Goal: Transaction & Acquisition: Purchase product/service

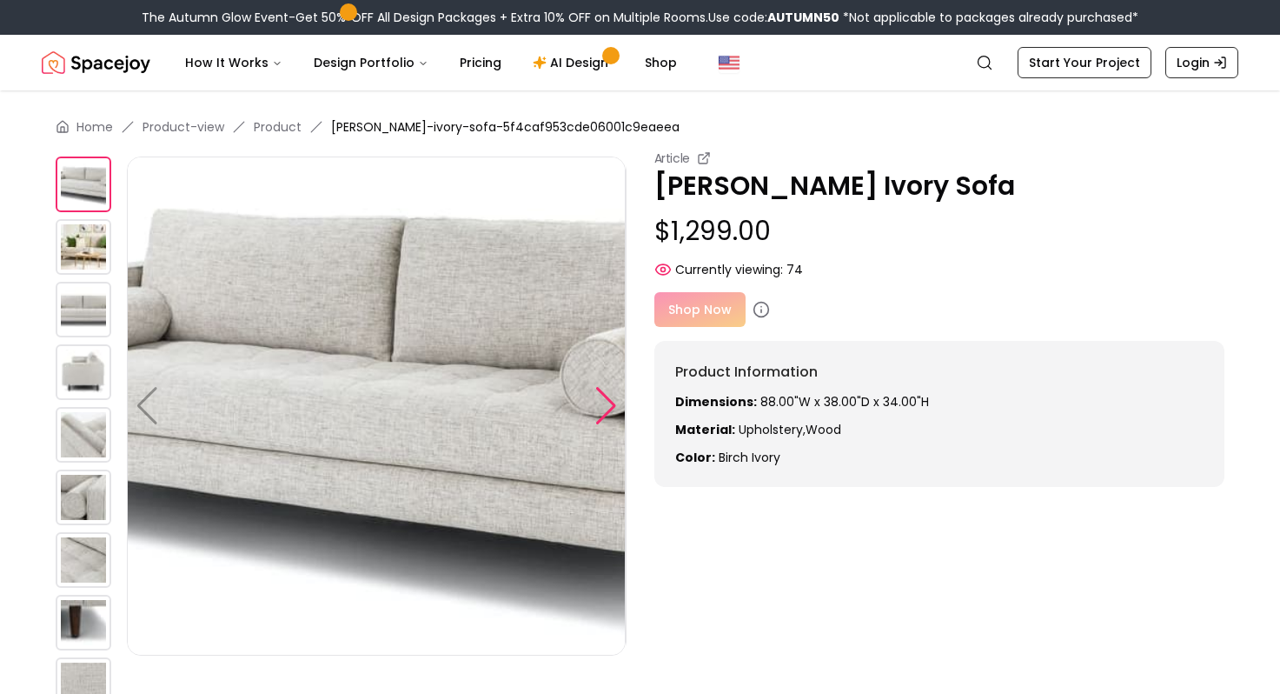
click at [609, 399] on div at bounding box center [605, 406] width 23 height 38
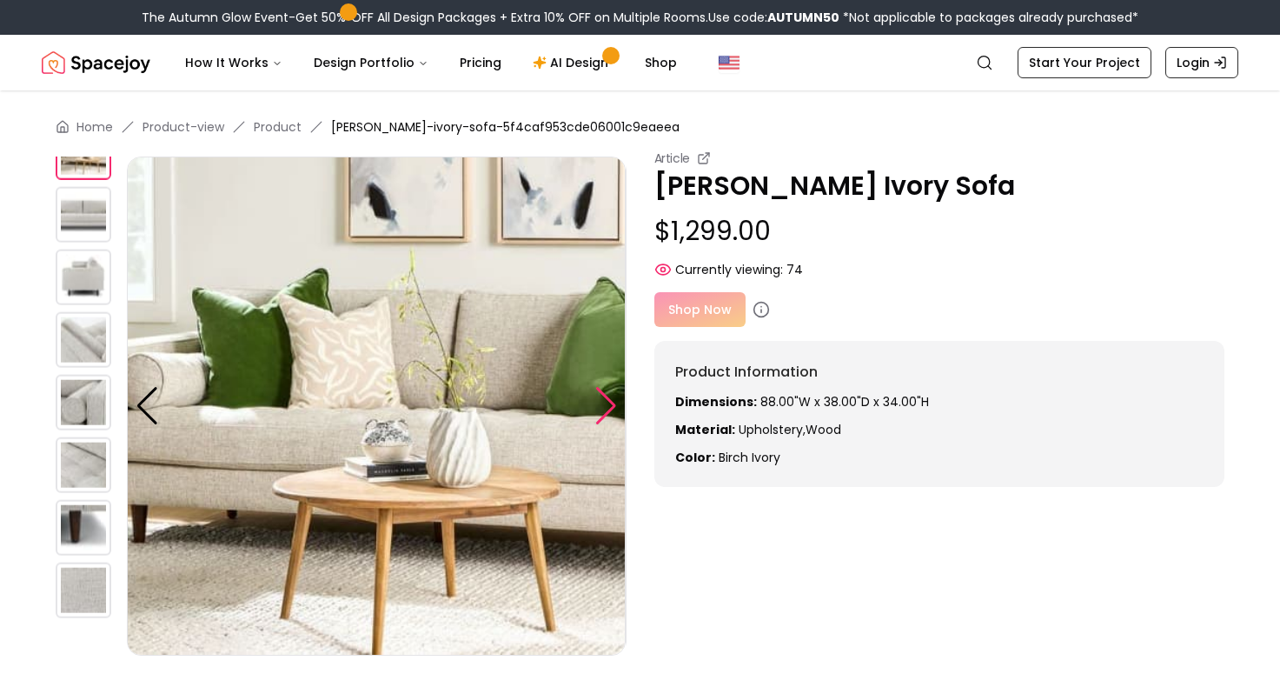
click at [609, 399] on div at bounding box center [605, 406] width 23 height 38
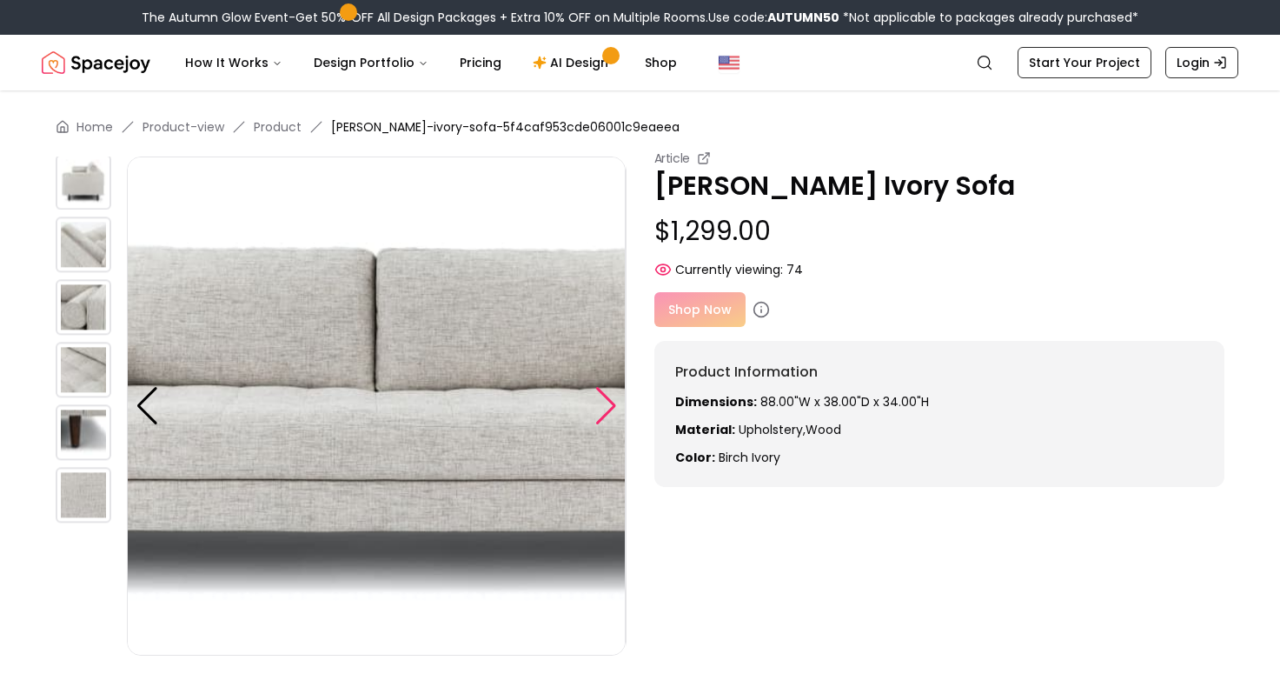
click at [609, 399] on div at bounding box center [605, 406] width 23 height 38
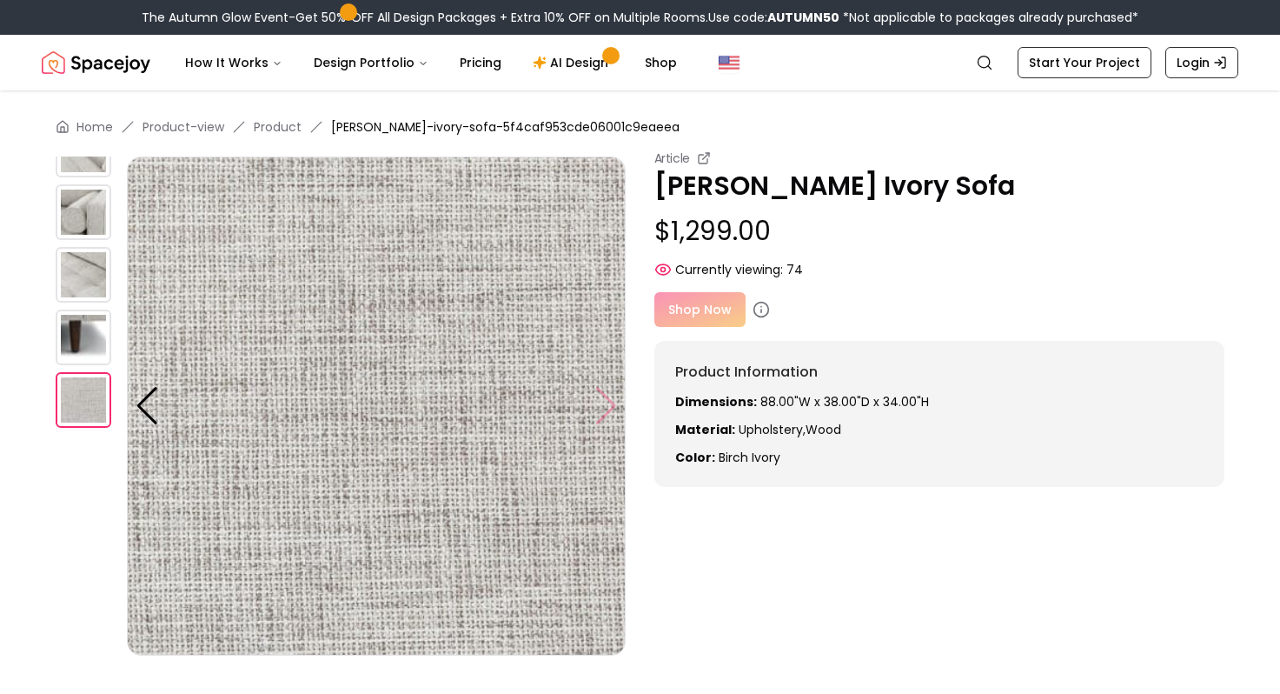
click at [609, 399] on img at bounding box center [376, 405] width 499 height 499
click at [604, 407] on img at bounding box center [376, 405] width 499 height 499
click at [89, 316] on img at bounding box center [84, 337] width 56 height 56
click at [79, 273] on img at bounding box center [84, 275] width 56 height 56
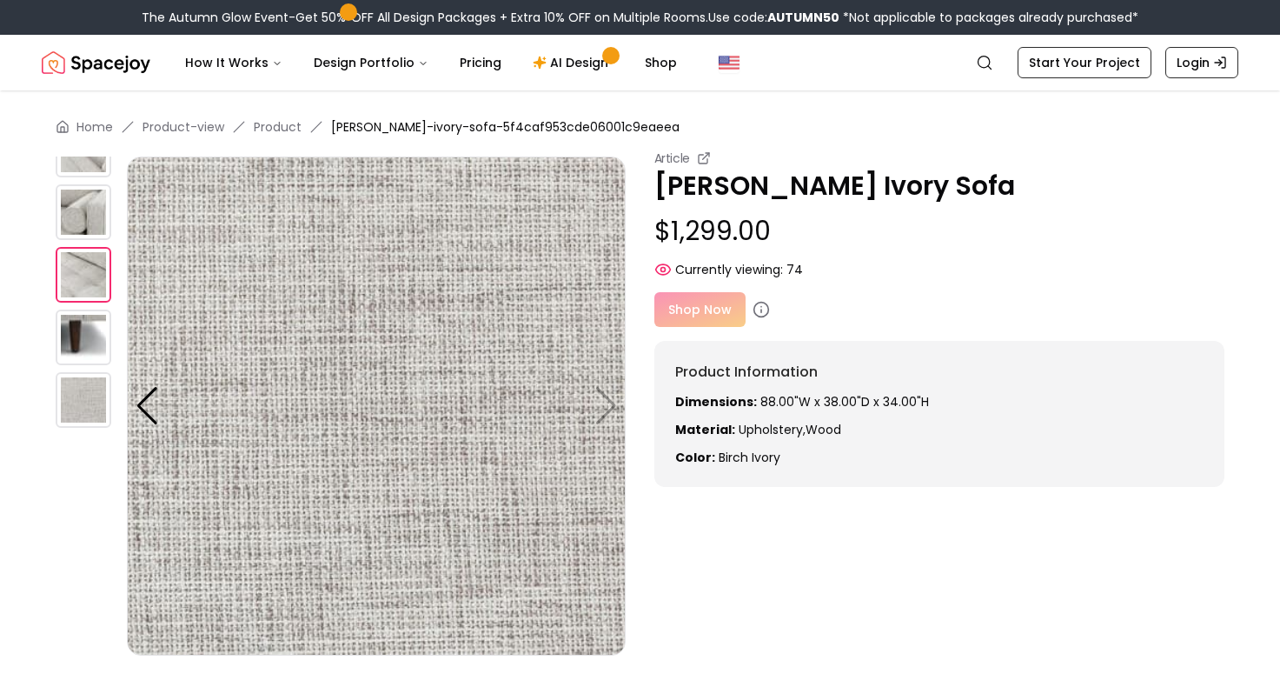
click at [81, 329] on img at bounding box center [84, 337] width 56 height 56
click at [164, 421] on img at bounding box center [376, 405] width 499 height 499
click at [149, 414] on div at bounding box center [147, 406] width 23 height 38
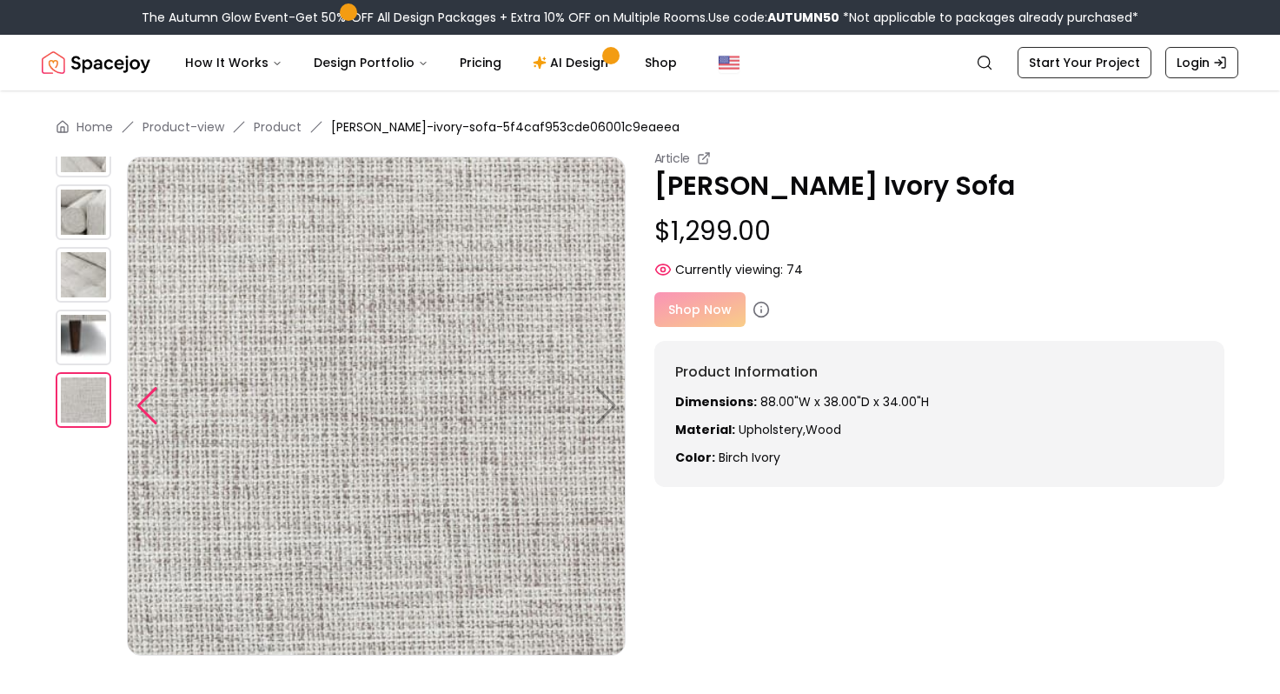
click at [149, 414] on div at bounding box center [147, 406] width 23 height 38
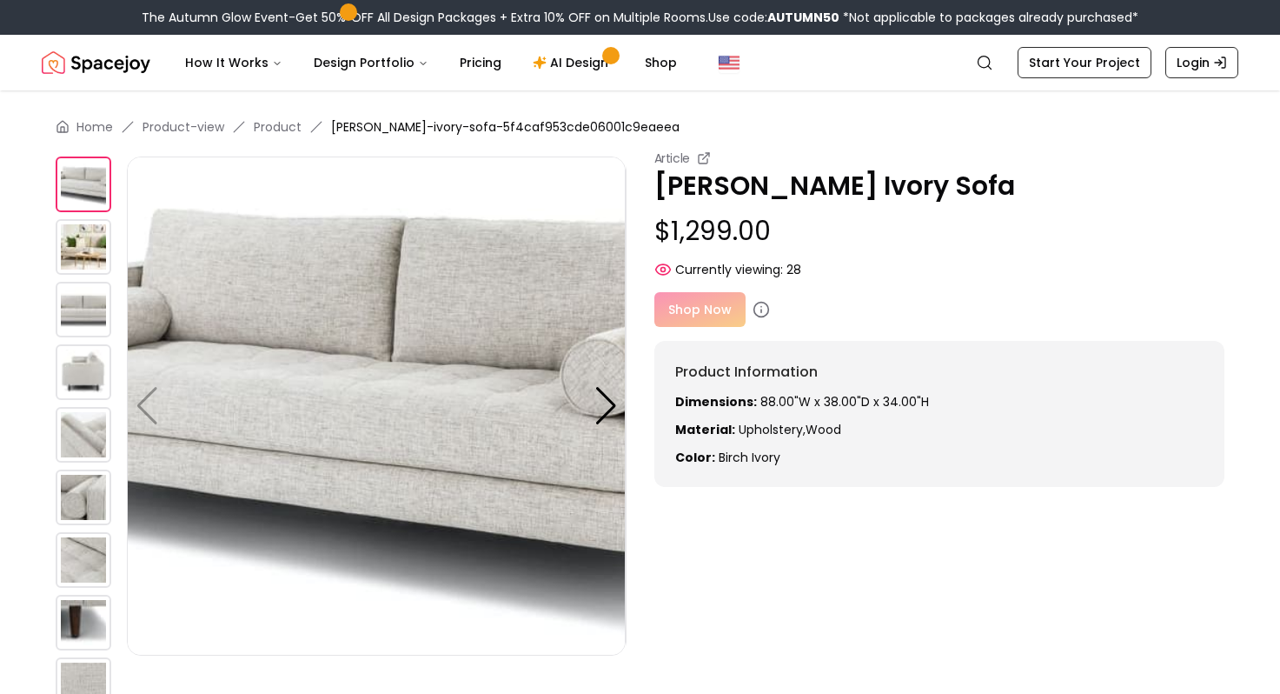
click at [83, 375] on img at bounding box center [84, 372] width 56 height 56
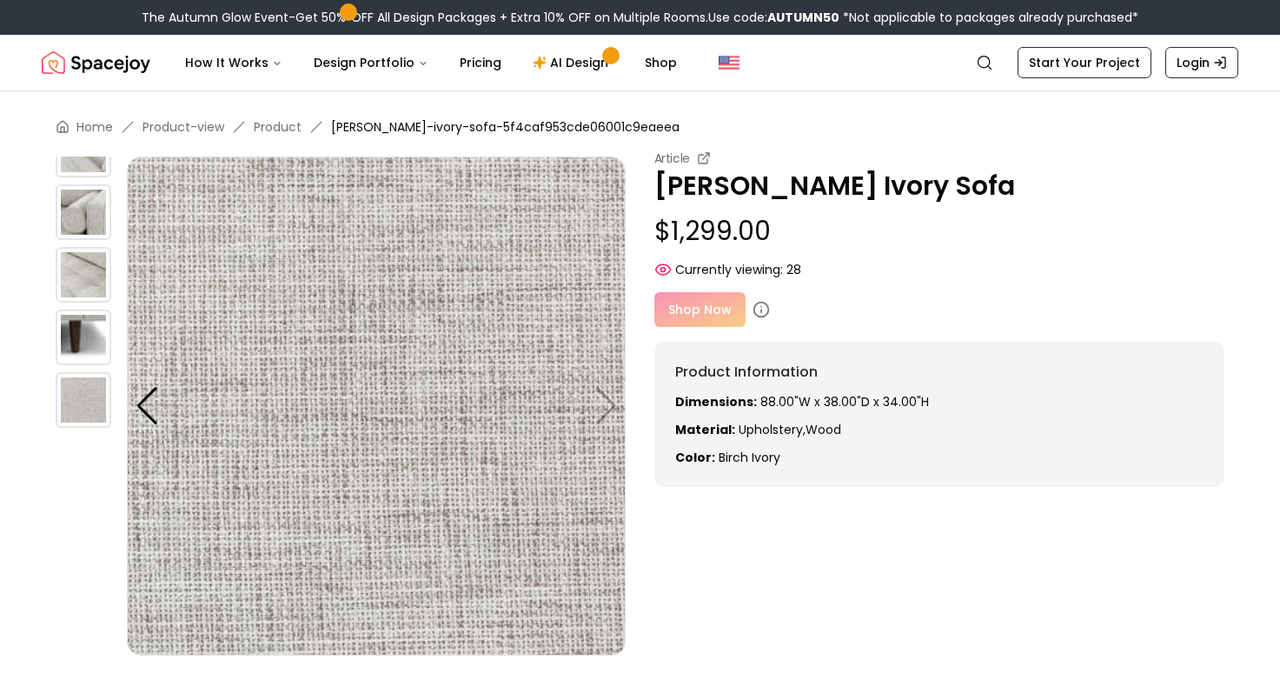
click at [78, 328] on img at bounding box center [84, 337] width 56 height 56
click at [81, 267] on img at bounding box center [84, 275] width 56 height 56
